Goal: Find contact information: Find contact information

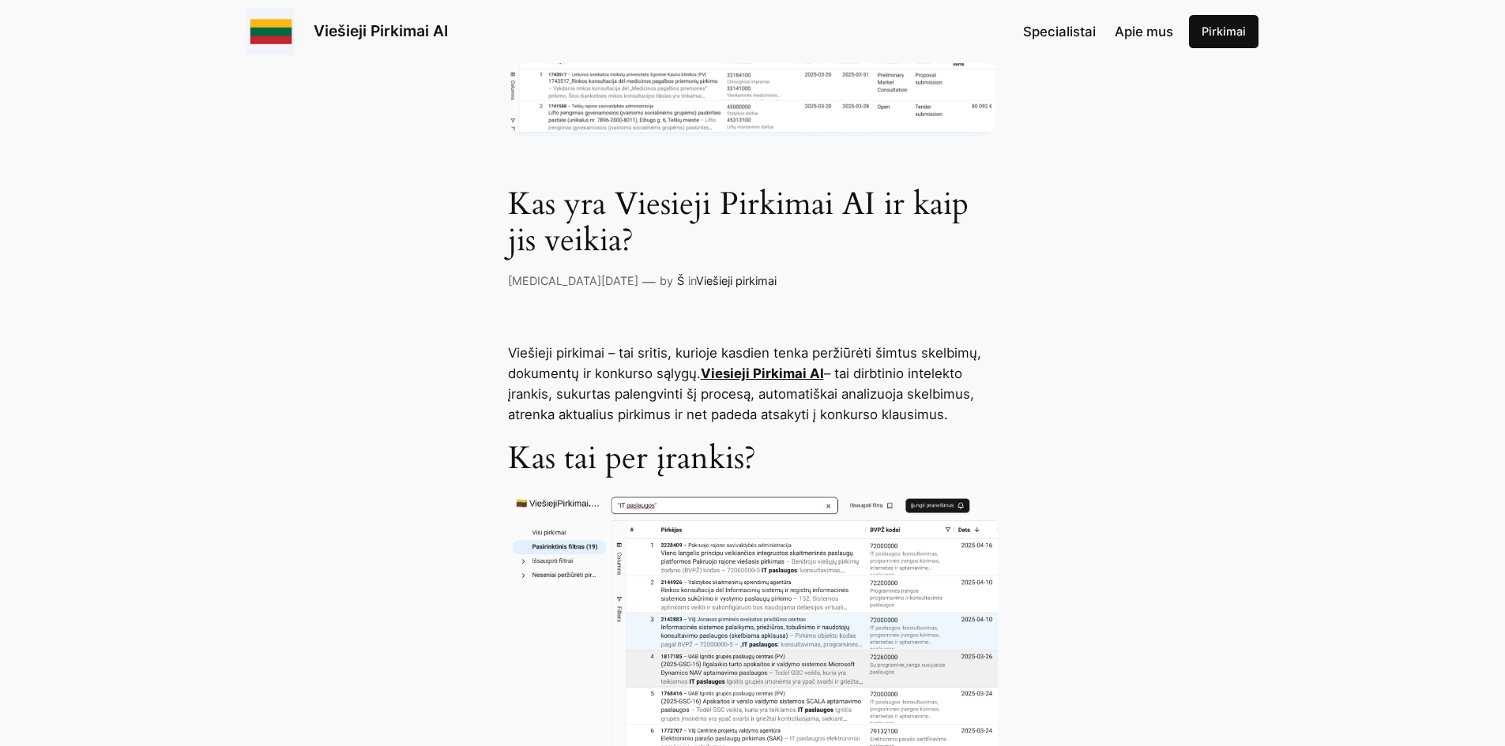
scroll to position [474, 0]
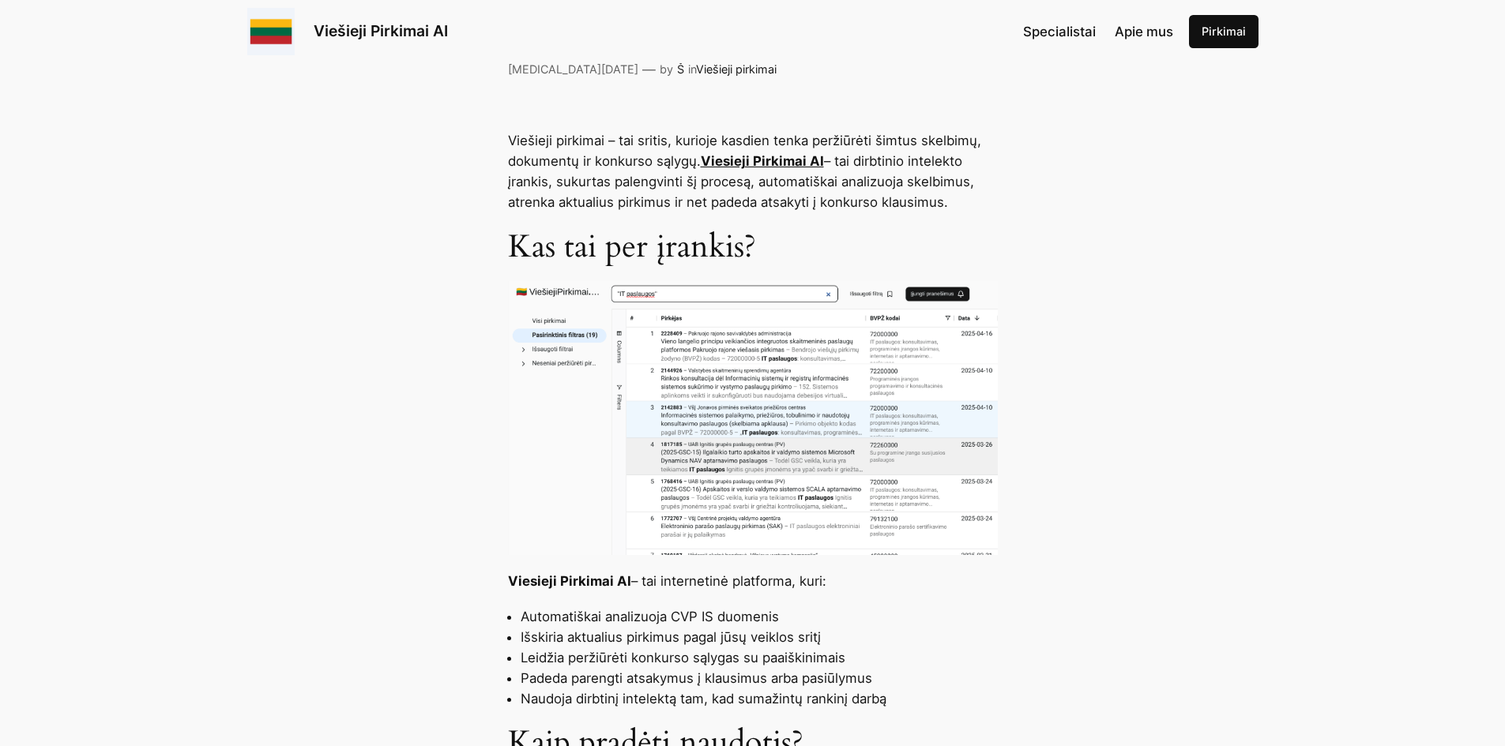
click at [936, 26] on span "Specialistai" at bounding box center [1059, 32] width 73 height 16
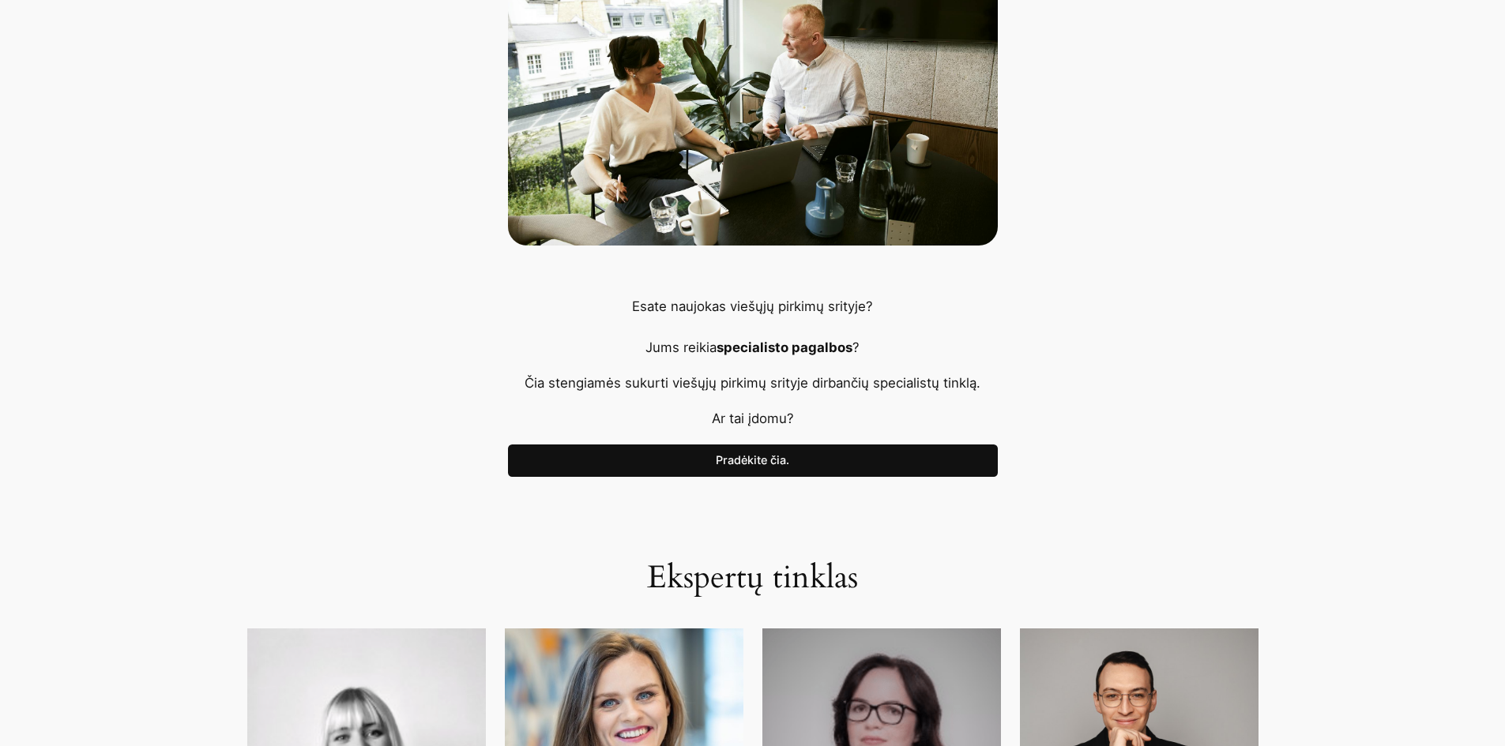
scroll to position [315, 0]
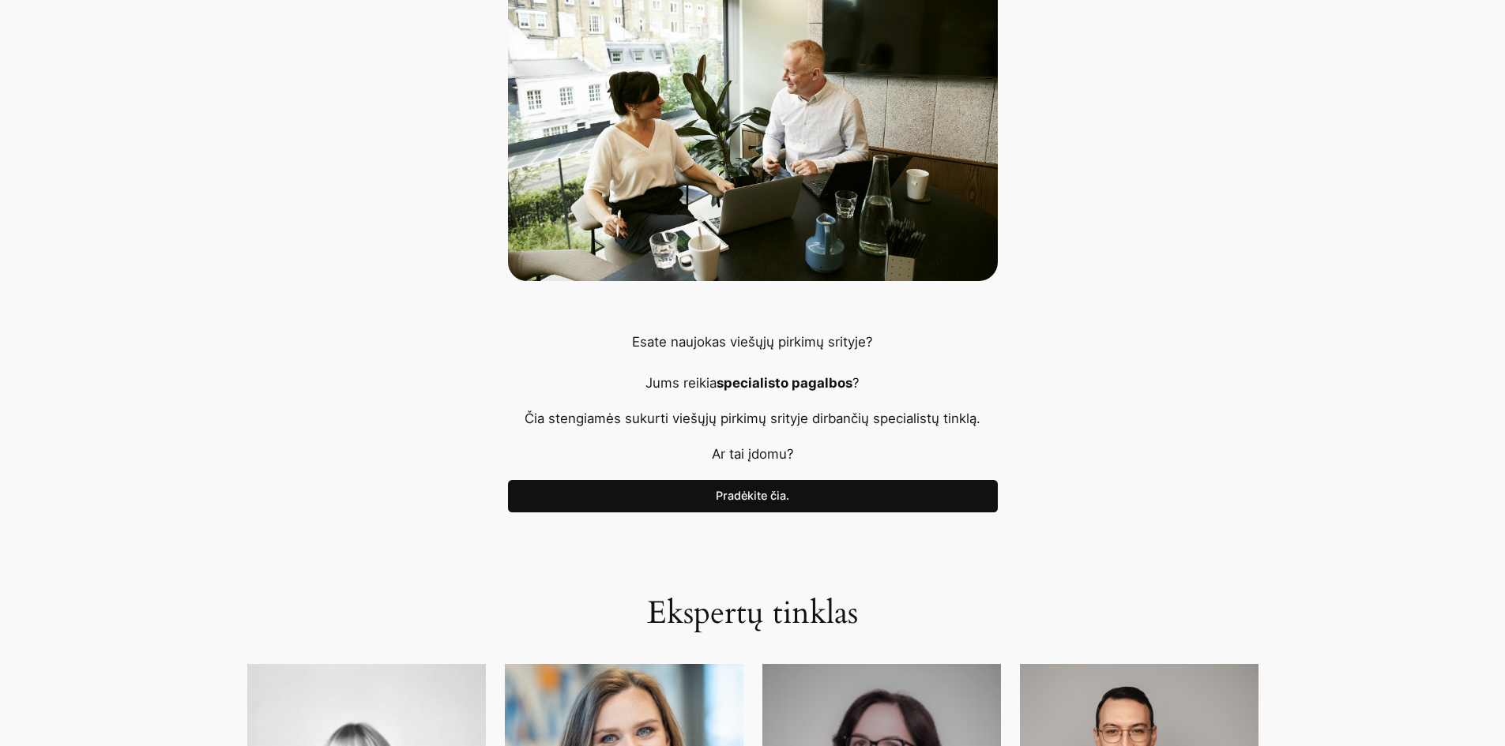
click at [739, 490] on link "Pradėkite čia." at bounding box center [753, 496] width 490 height 33
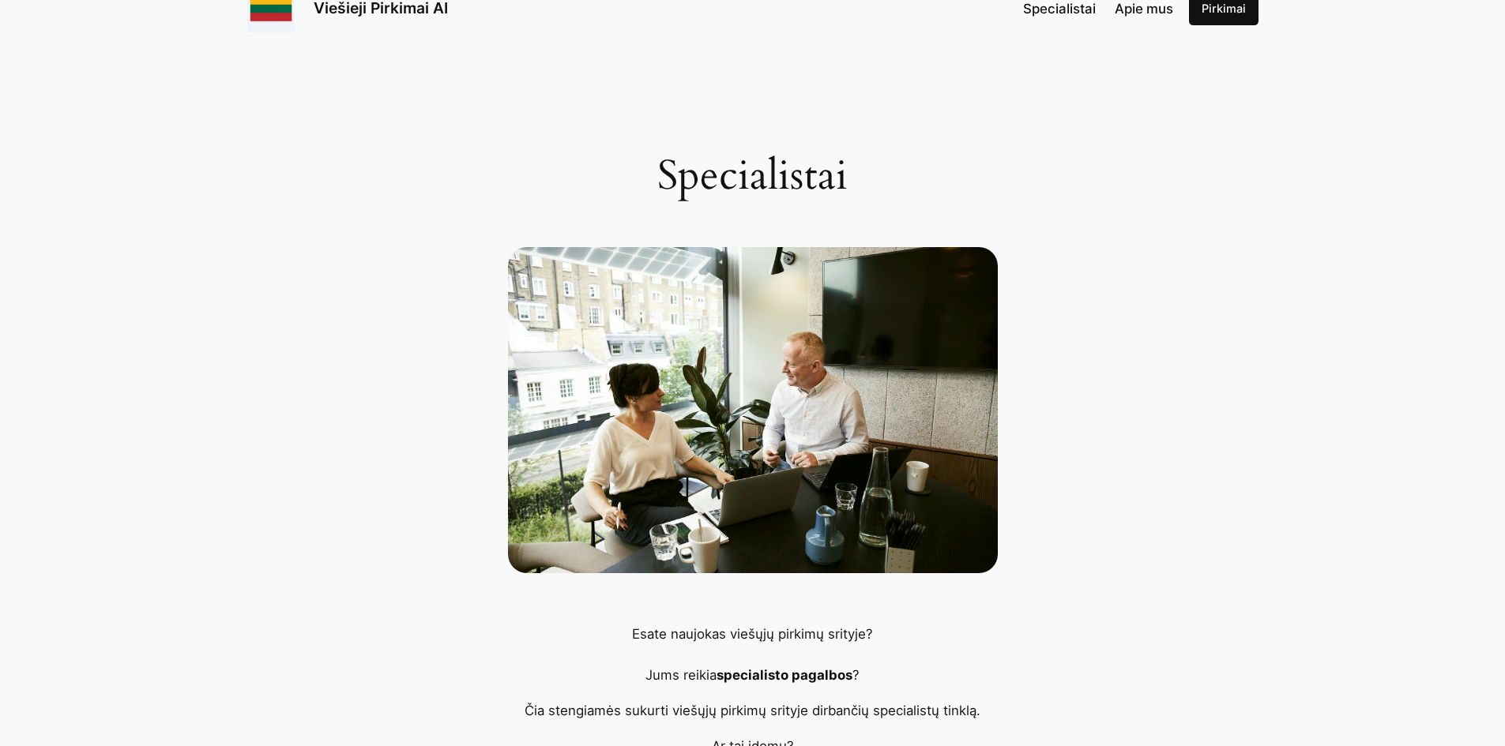
scroll to position [0, 0]
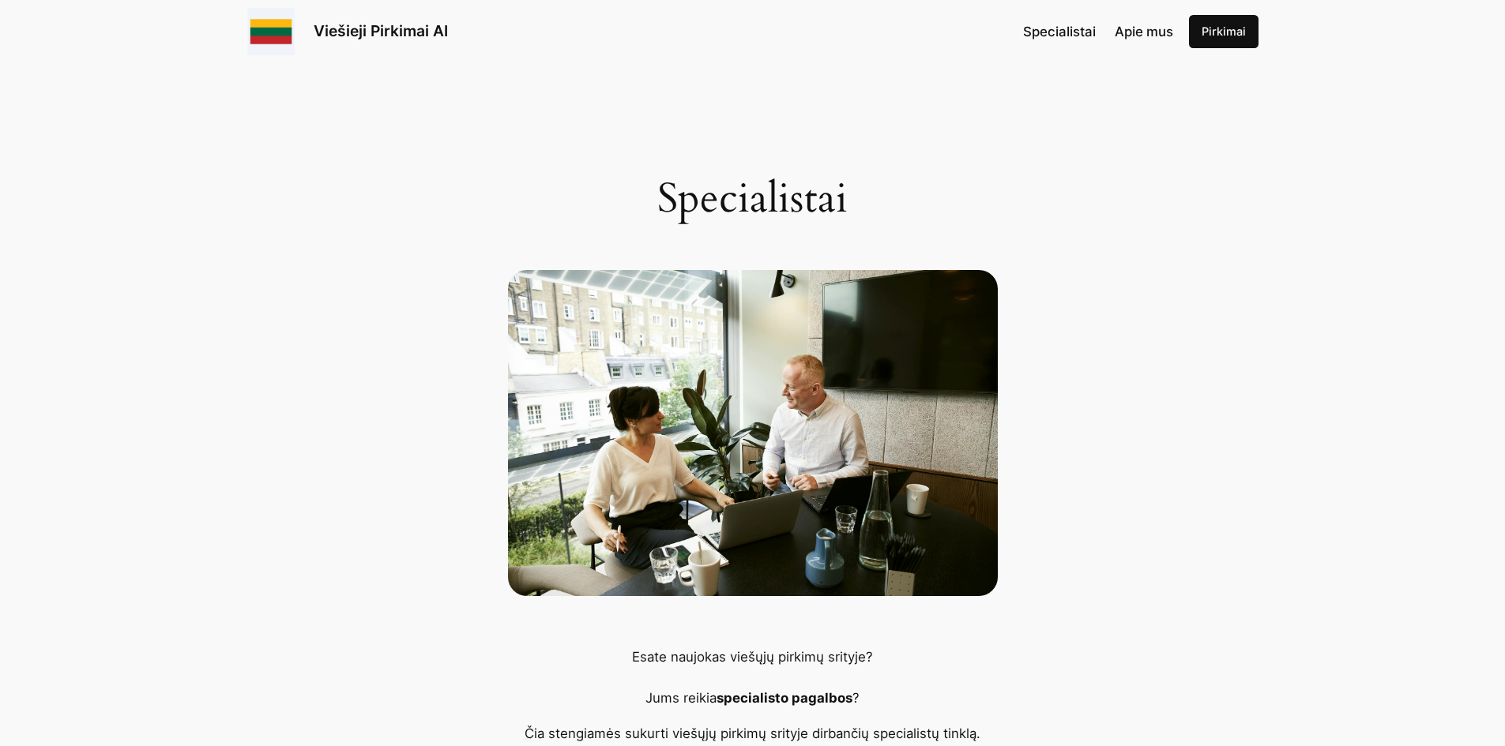
click at [402, 35] on link "Viešieji Pirkimai AI" at bounding box center [381, 30] width 134 height 19
